Goal: Task Accomplishment & Management: Use online tool/utility

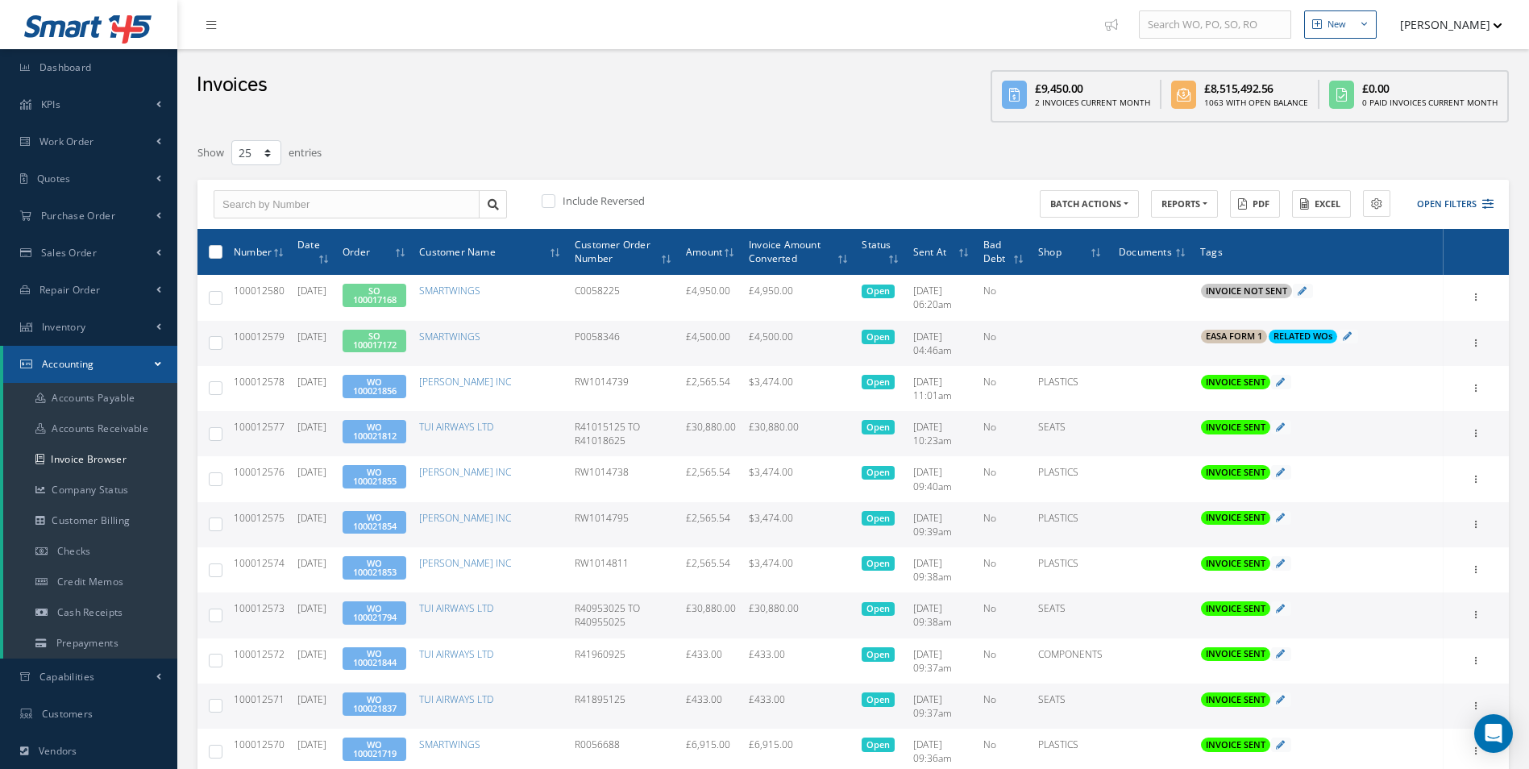
select select "25"
click at [102, 207] on link "Purchase Order" at bounding box center [88, 216] width 177 height 37
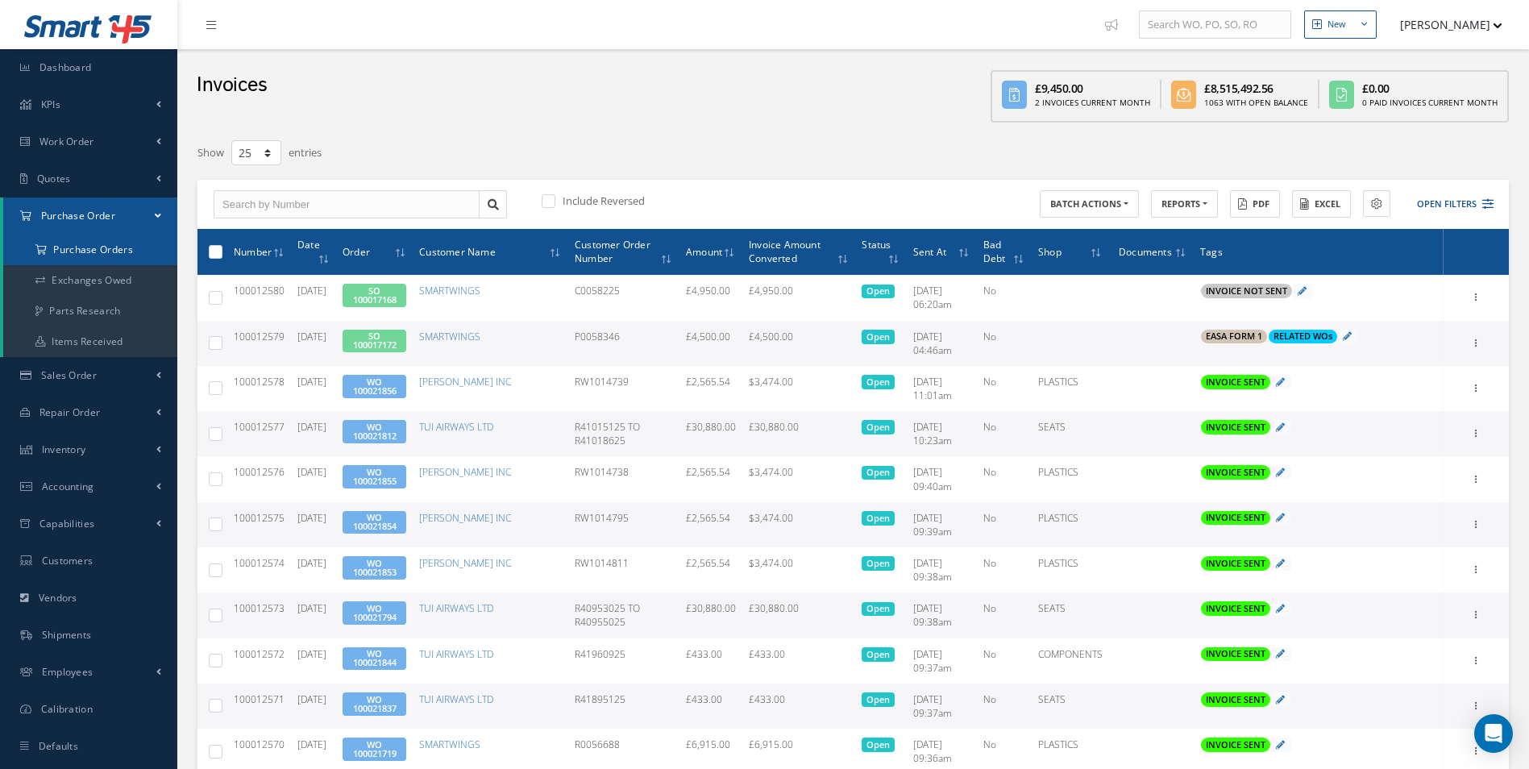
click at [100, 253] on a=1&status_id=2&status_id=3&status_id=5&collapsedFilters"] "Purchase Orders" at bounding box center [90, 250] width 174 height 31
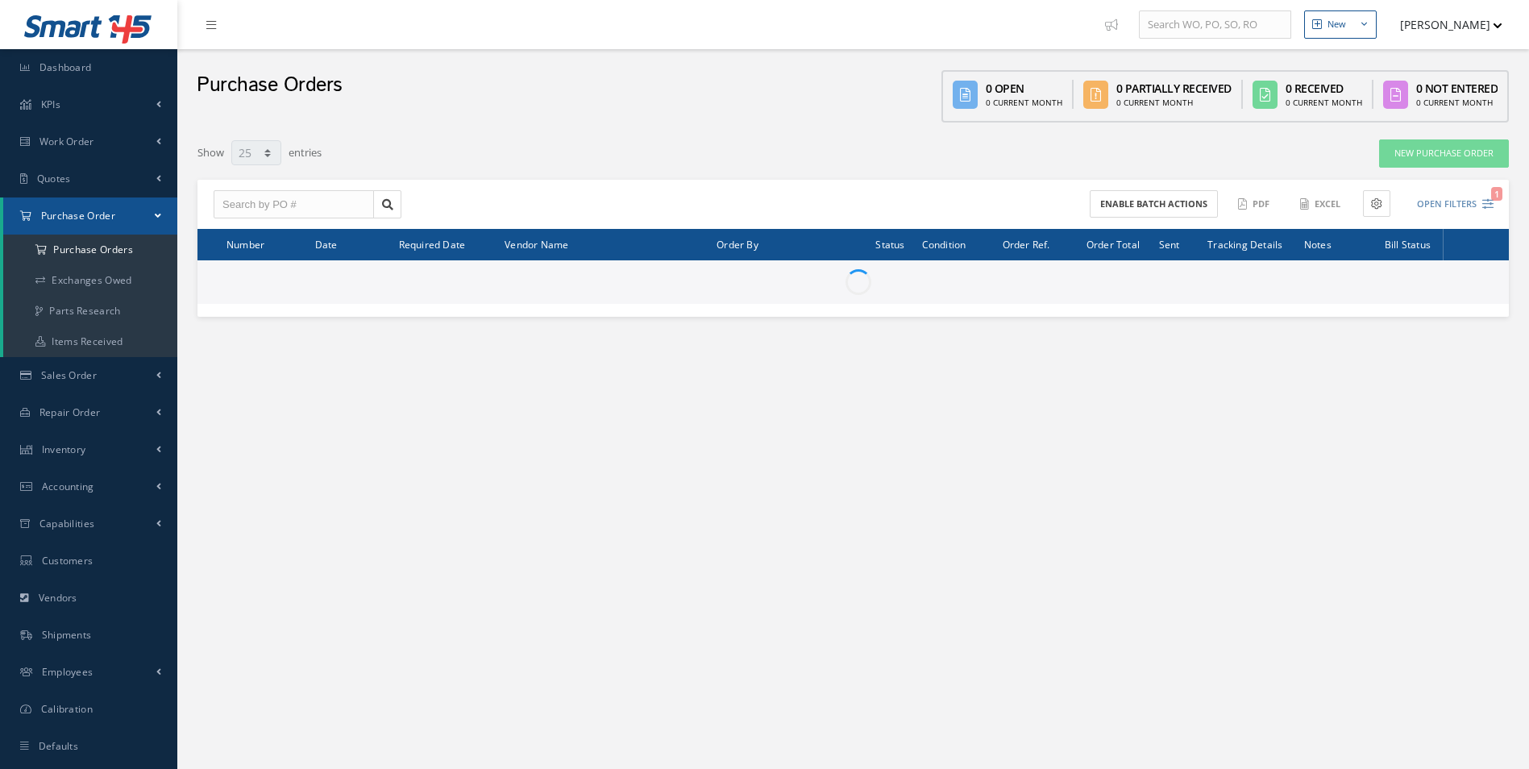
select select "25"
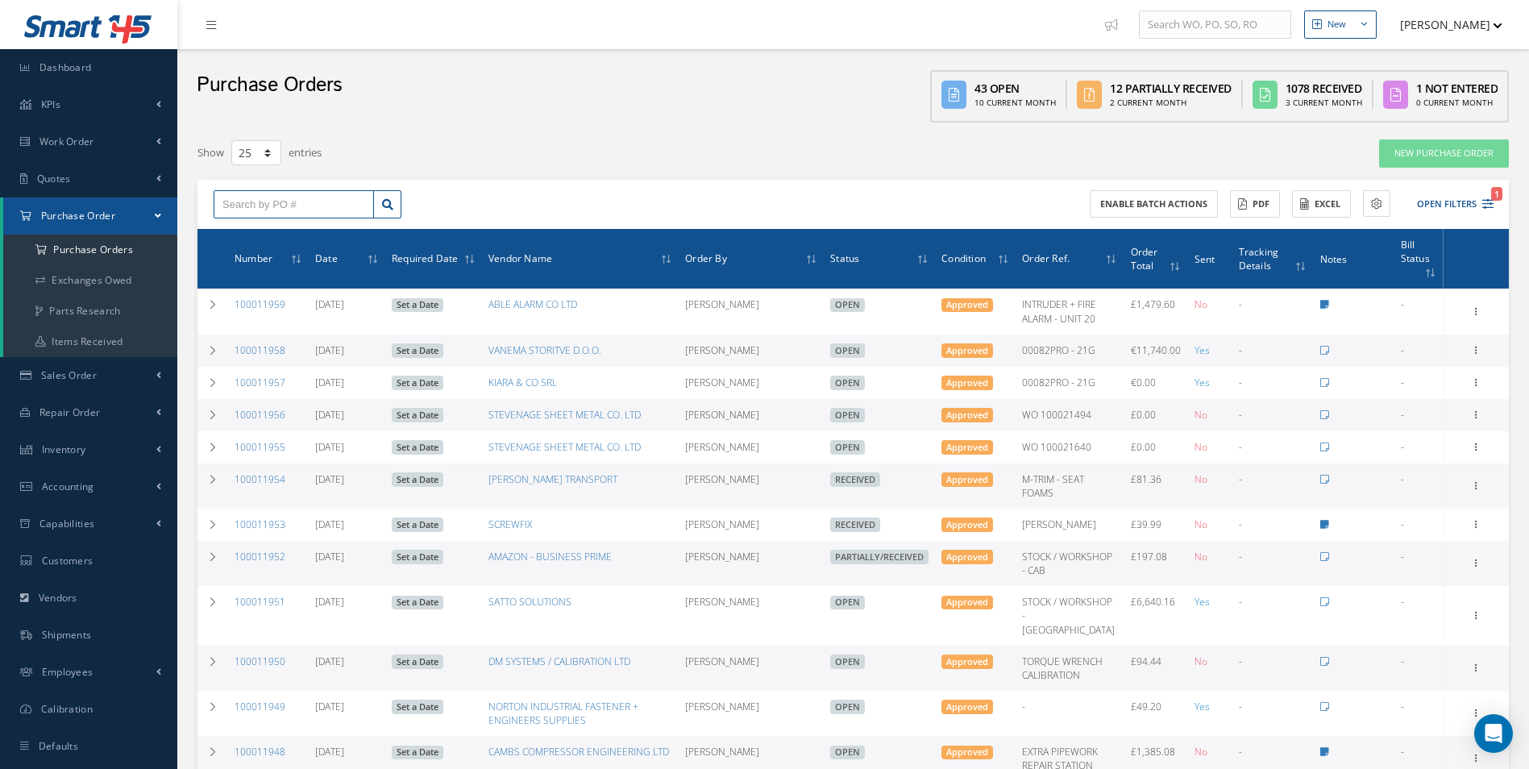
click at [297, 209] on input "text" at bounding box center [294, 204] width 160 height 29
type input "100011795"
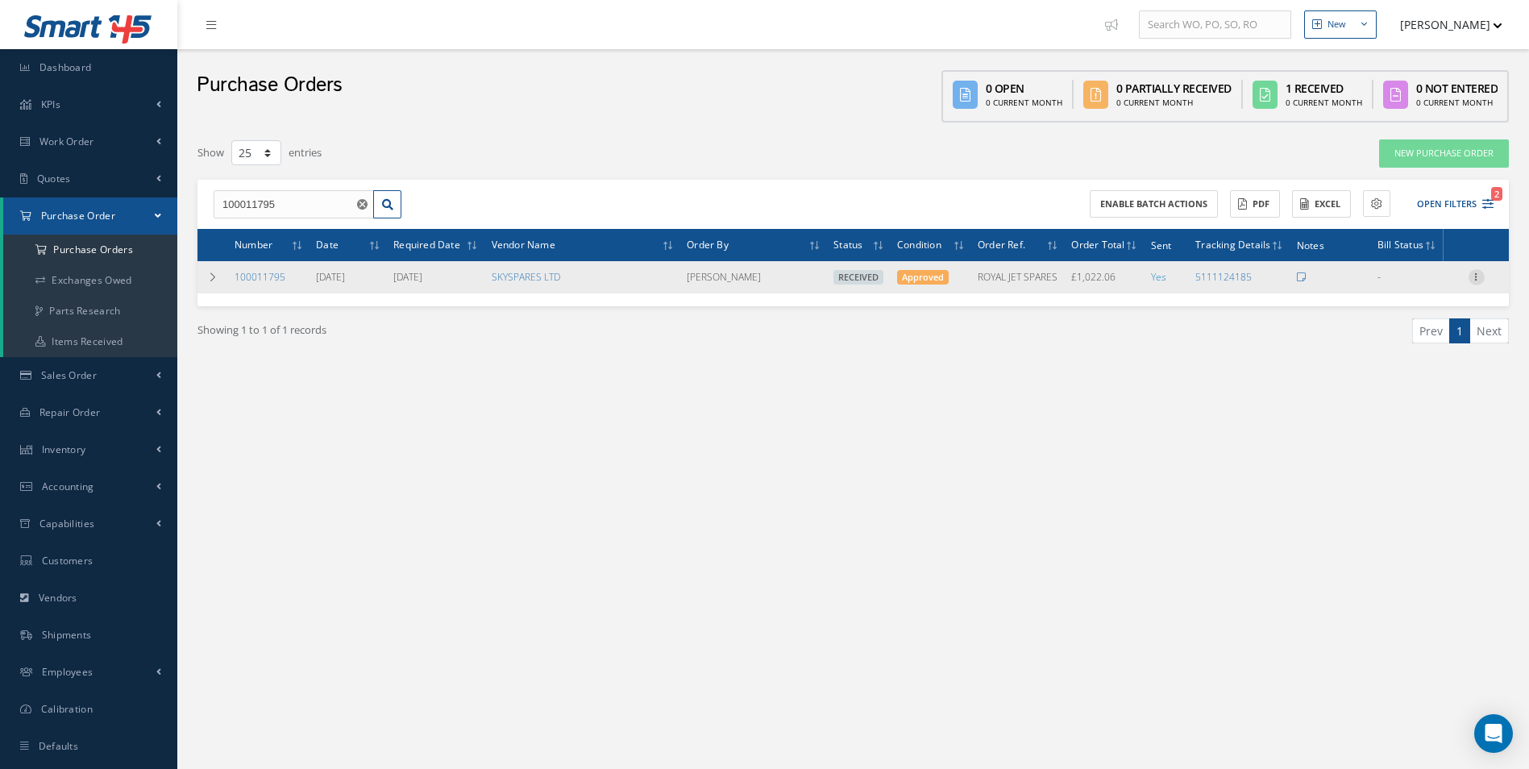
click at [1479, 274] on icon at bounding box center [1477, 275] width 16 height 13
click at [1394, 347] on link "Create Bill" at bounding box center [1402, 349] width 127 height 21
type input "0.00"
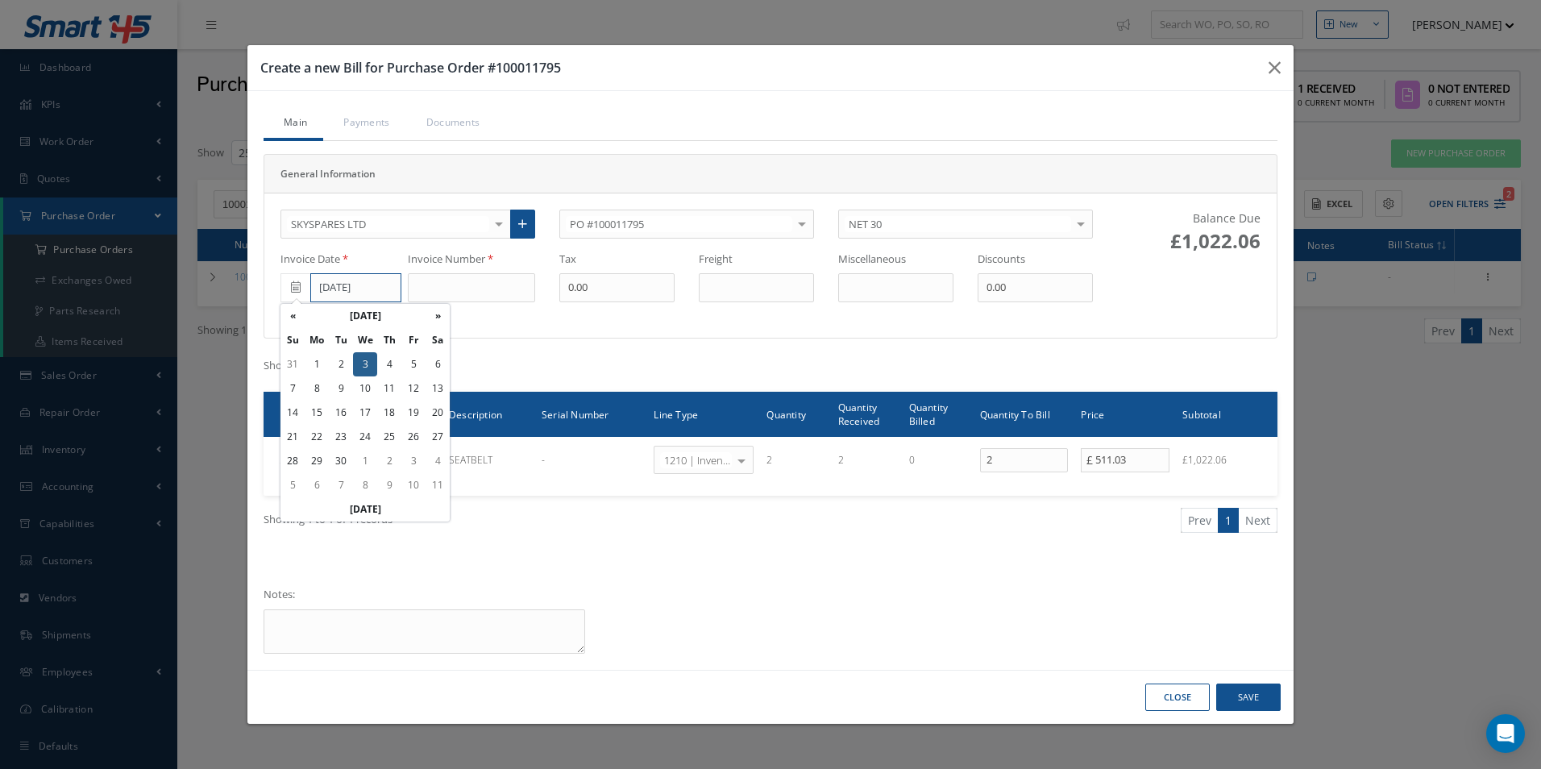
click at [353, 281] on input "09/03/2025" at bounding box center [355, 287] width 91 height 29
click at [299, 318] on th "«" at bounding box center [293, 316] width 24 height 24
click at [414, 371] on td "1" at bounding box center [413, 364] width 24 height 24
type input "08/01/2025"
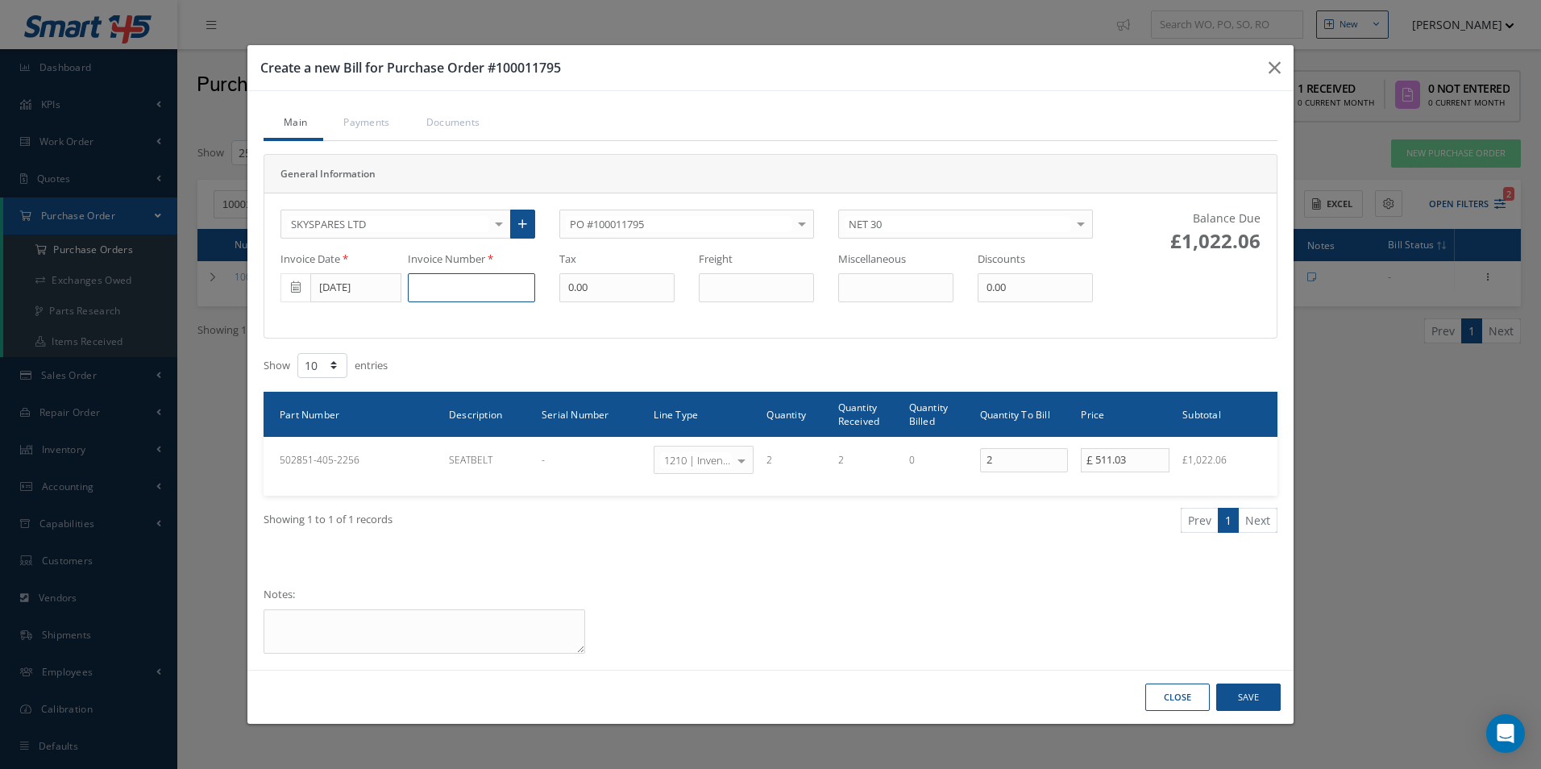
click at [450, 285] on input at bounding box center [471, 287] width 127 height 29
paste input "S"
type input "SI56913"
click at [1254, 695] on button "Save" at bounding box center [1249, 698] width 64 height 28
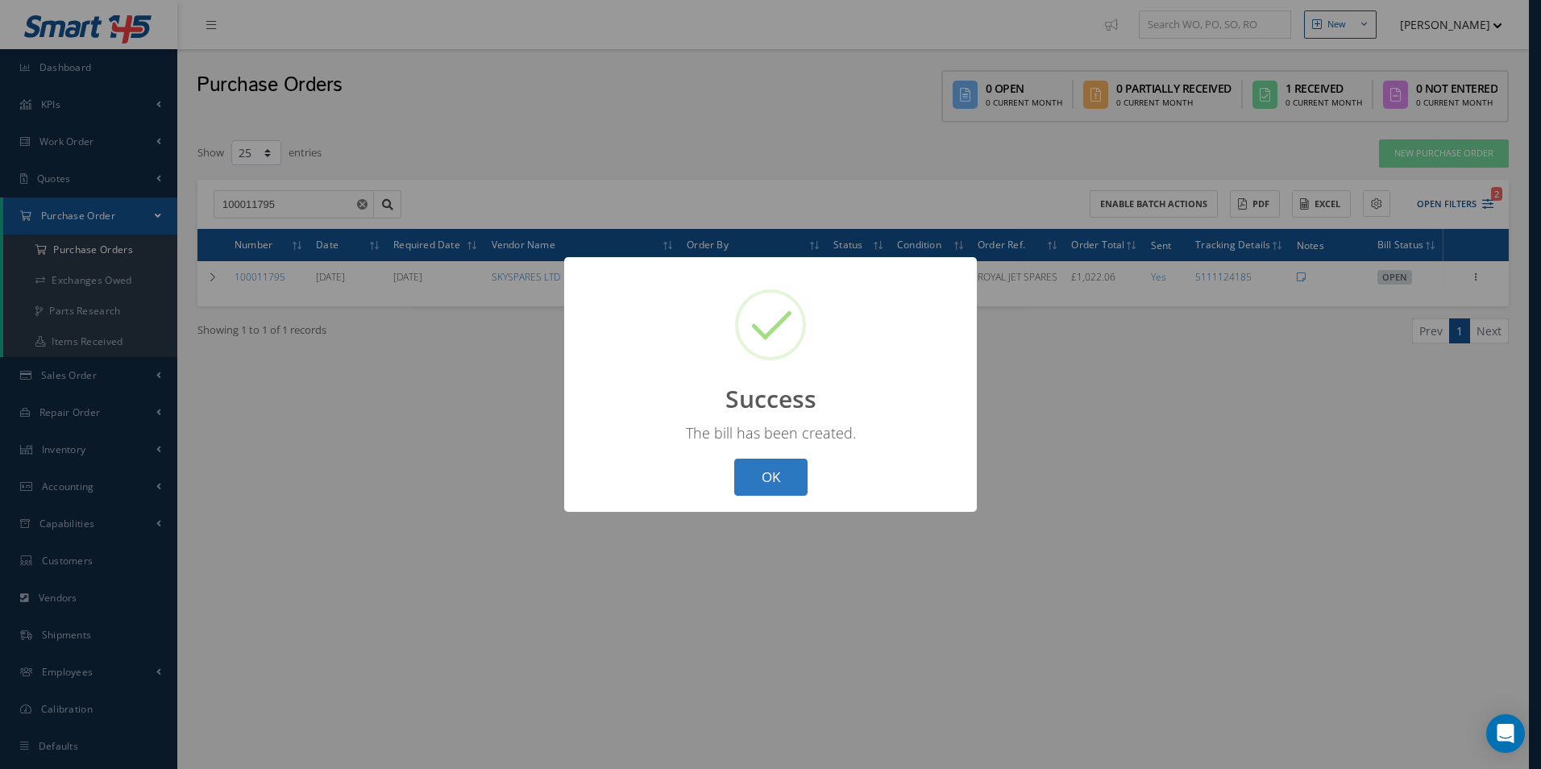
click at [782, 474] on button "OK" at bounding box center [770, 478] width 73 height 38
